Goal: Task Accomplishment & Management: Use online tool/utility

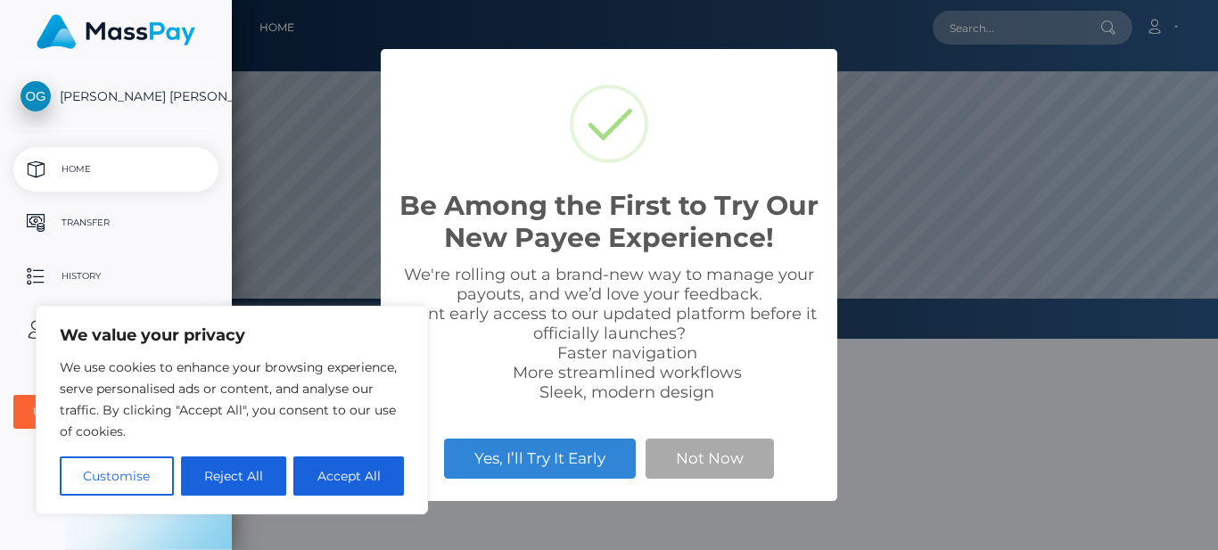
scroll to position [339, 986]
click at [702, 478] on button "Not Now" at bounding box center [710, 458] width 128 height 39
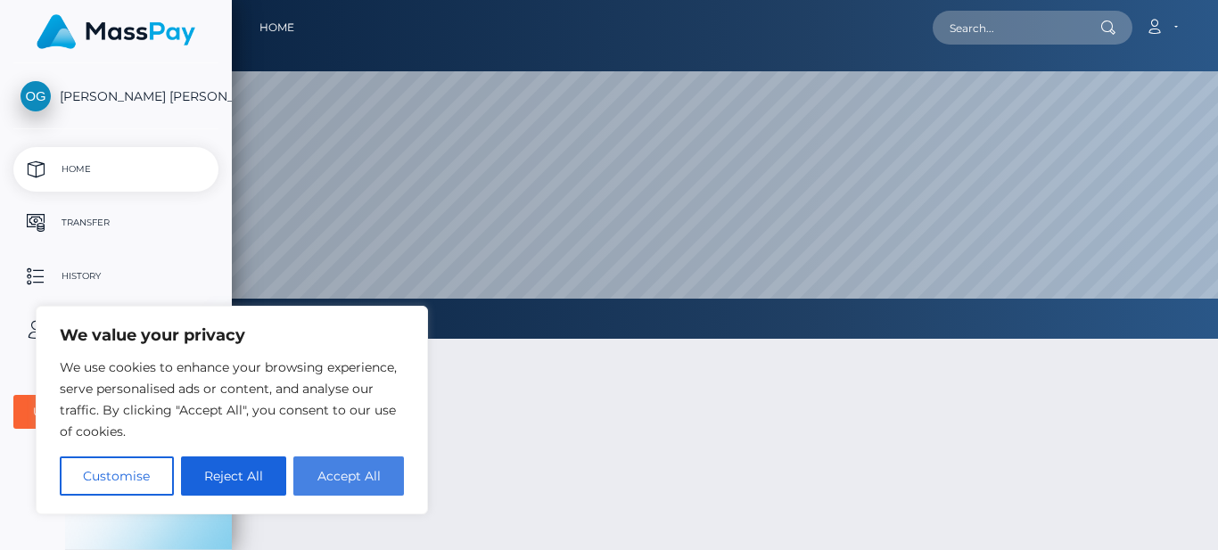
click at [358, 491] on button "Accept All" at bounding box center [348, 476] width 111 height 39
checkbox input "true"
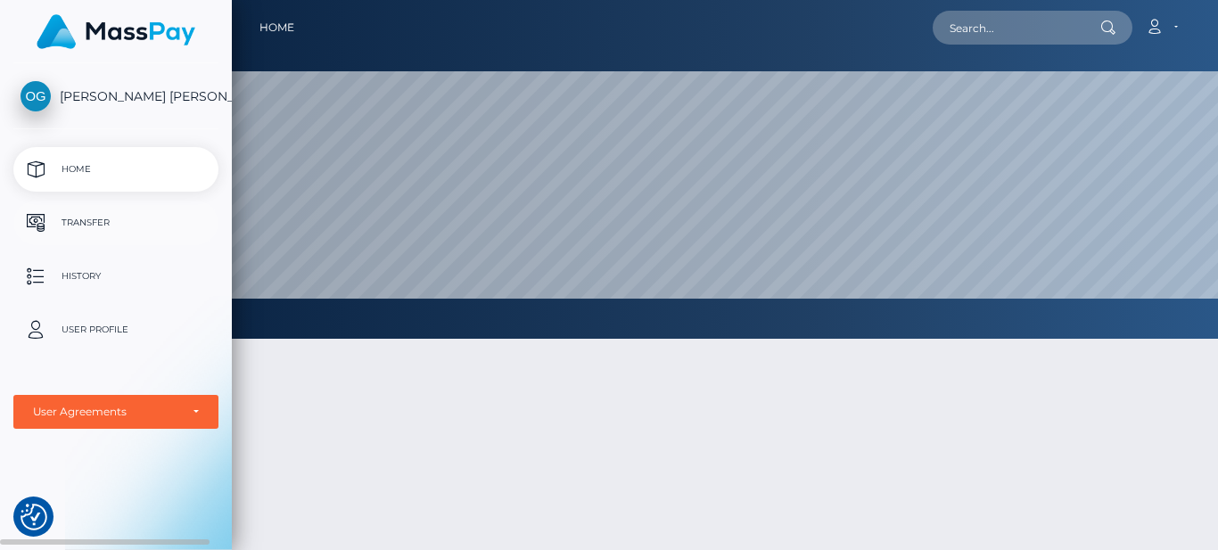
click at [143, 219] on p "Transfer" at bounding box center [116, 223] width 191 height 27
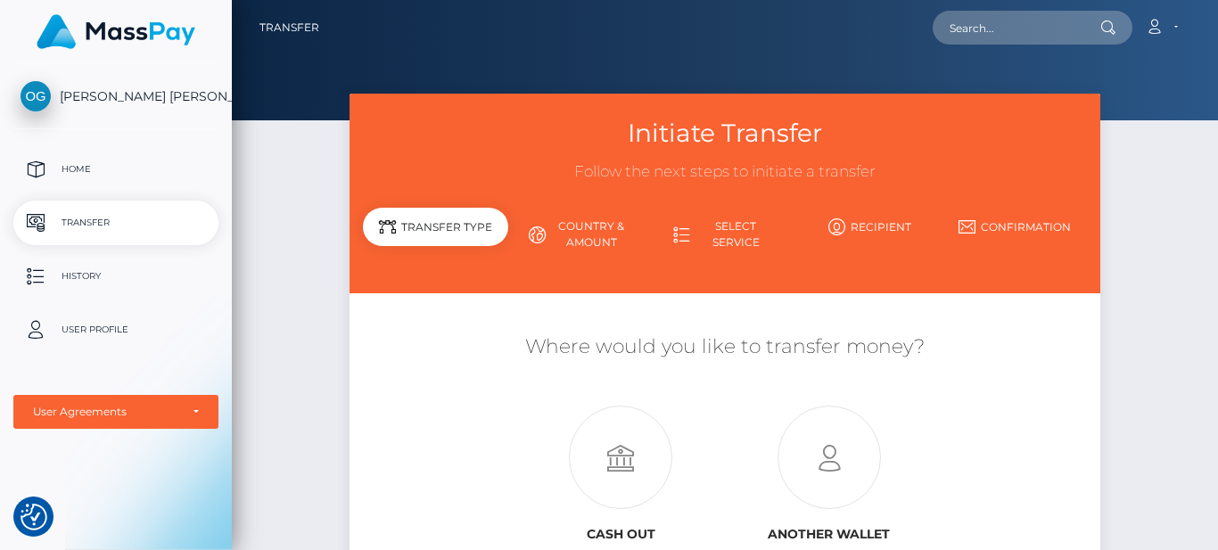
scroll to position [178, 0]
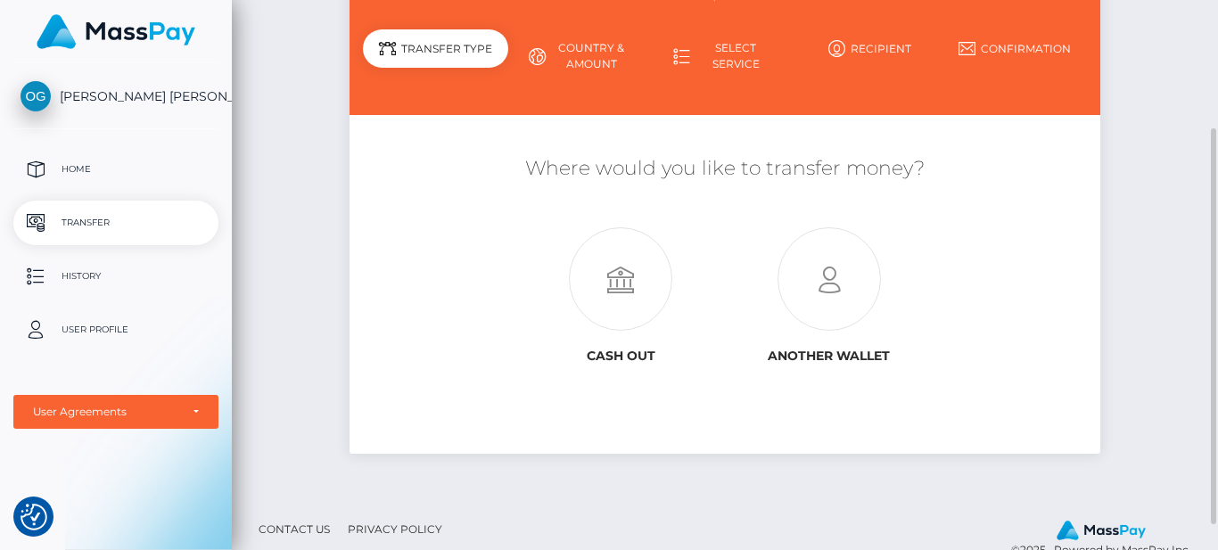
click at [591, 46] on link "Country & Amount" at bounding box center [580, 56] width 144 height 46
click at [716, 50] on link "Select Service" at bounding box center [725, 56] width 144 height 46
drag, startPoint x: 840, startPoint y: 49, endPoint x: 935, endPoint y: 49, distance: 94.5
click at [841, 49] on icon at bounding box center [837, 48] width 17 height 17
click at [971, 44] on icon at bounding box center [967, 48] width 17 height 17
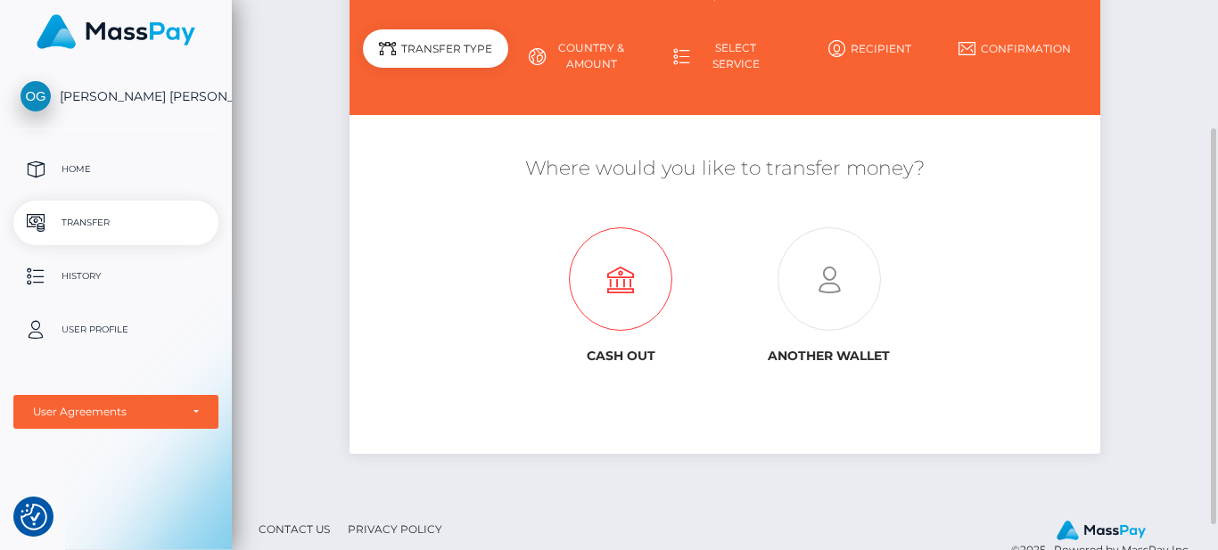
click at [618, 299] on icon at bounding box center [620, 279] width 209 height 103
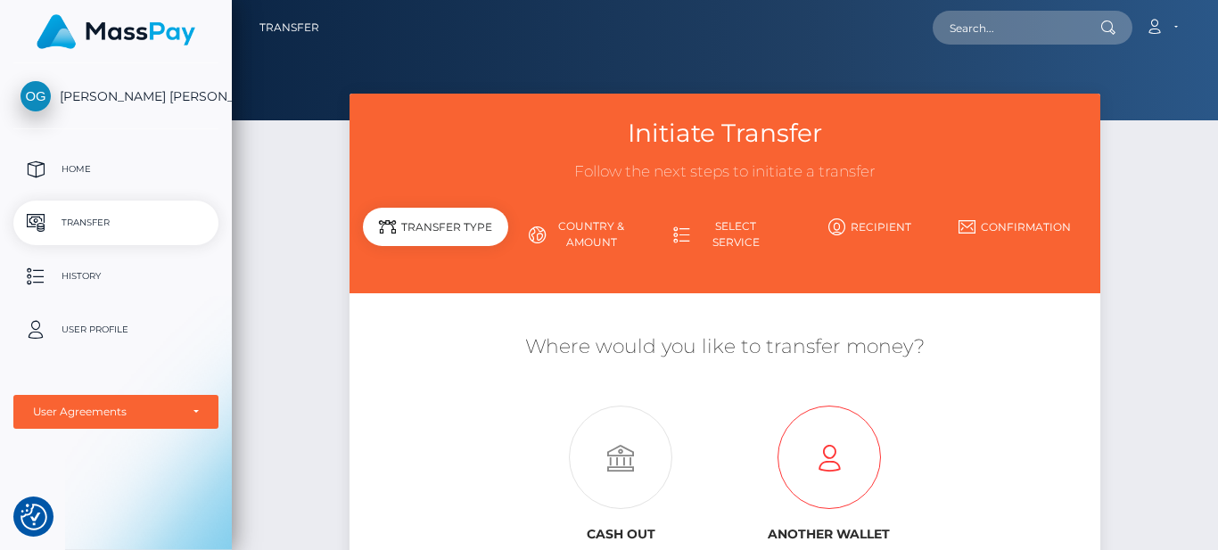
click at [810, 436] on icon at bounding box center [829, 458] width 209 height 103
click at [475, 242] on div "Transfer Type" at bounding box center [435, 227] width 144 height 38
click at [125, 272] on p "History" at bounding box center [116, 276] width 191 height 27
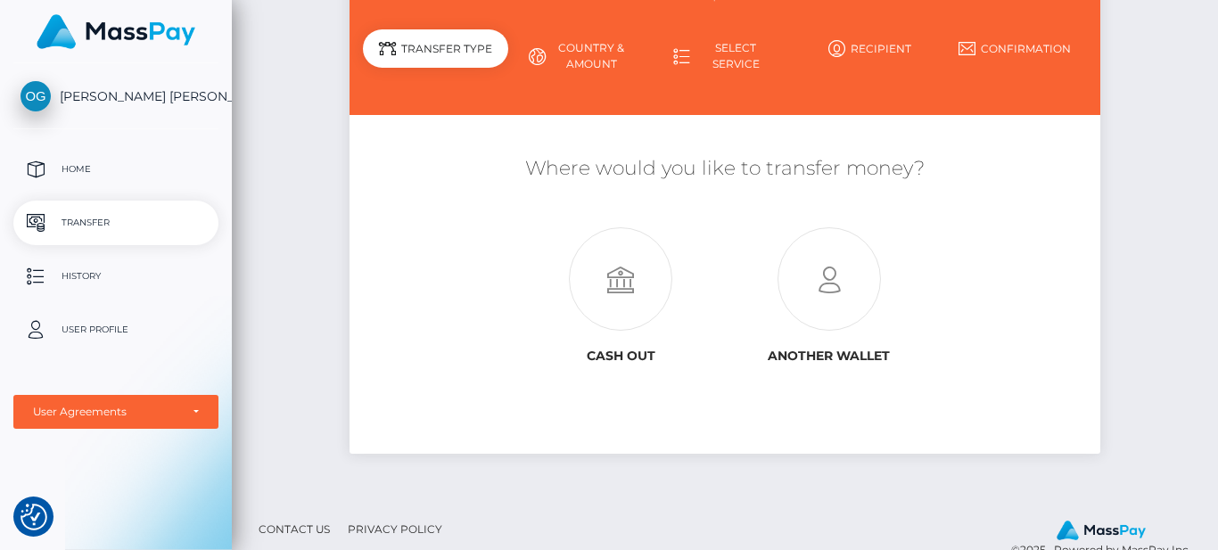
scroll to position [213, 0]
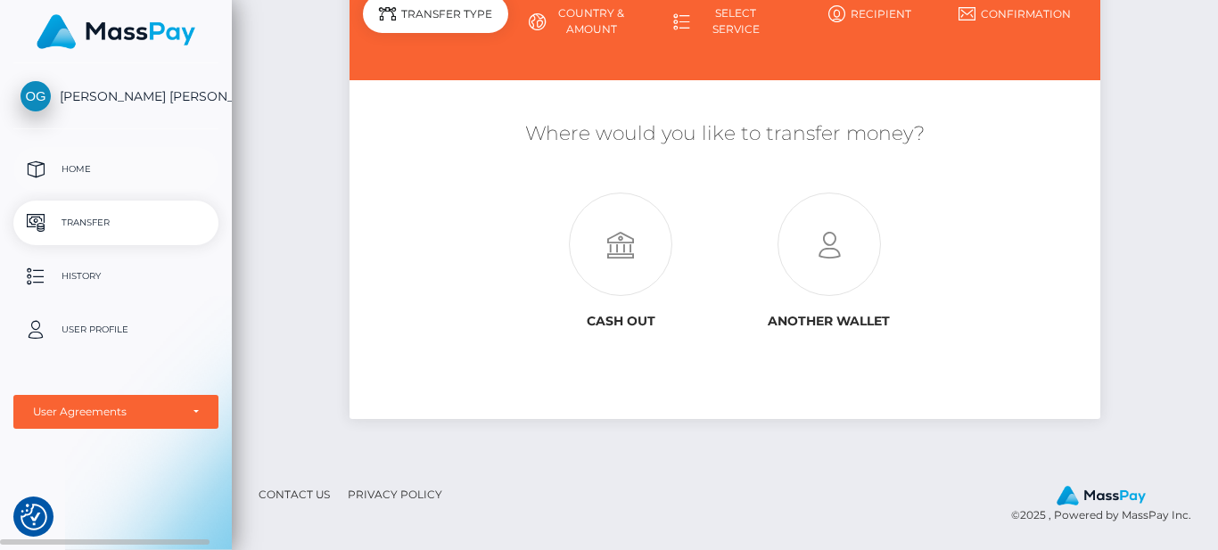
click at [84, 152] on link "Home" at bounding box center [115, 169] width 205 height 45
